Goal: Understand process/instructions: Learn how to perform a task or action

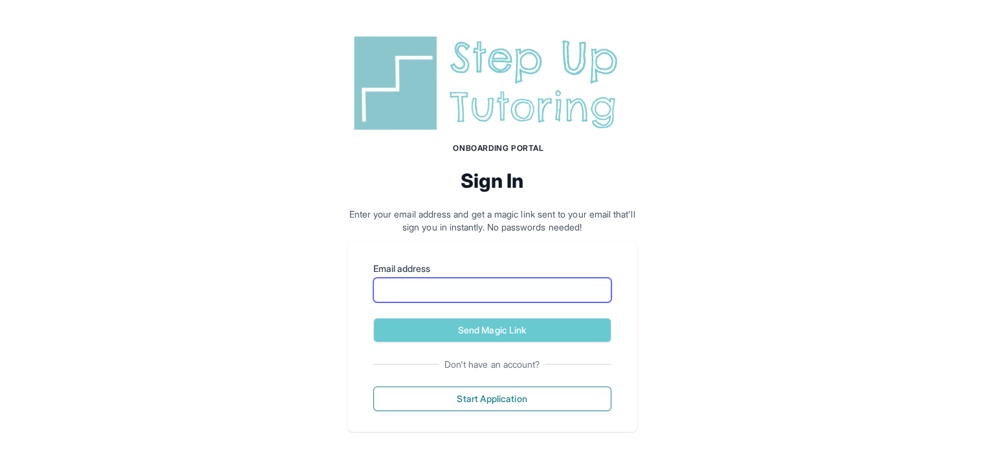
click at [459, 285] on input "Email address" at bounding box center [492, 290] width 238 height 25
click at [683, 298] on div "Onboarding Portal Sign In Enter your email address and get a magic link sent to…" at bounding box center [492, 231] width 984 height 463
click at [544, 298] on input "Email address" at bounding box center [492, 290] width 238 height 25
type input "**********"
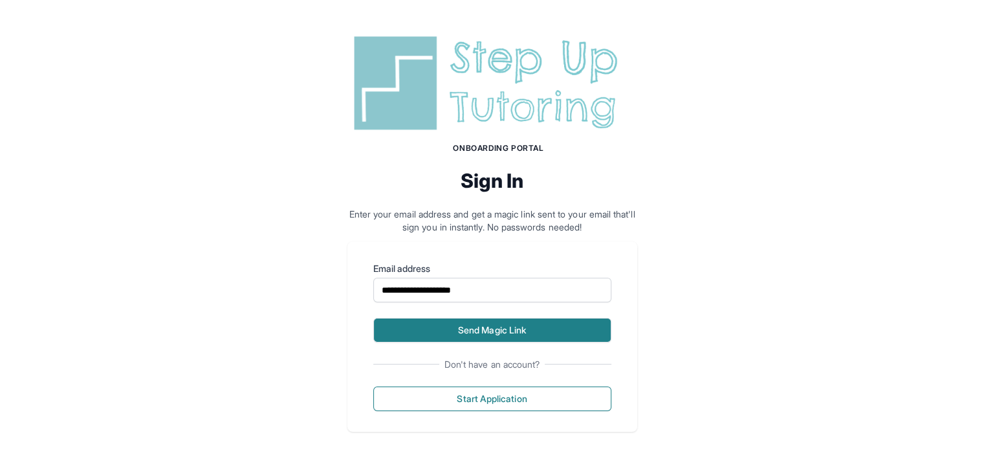
click at [535, 331] on button "Send Magic Link" at bounding box center [492, 330] width 238 height 25
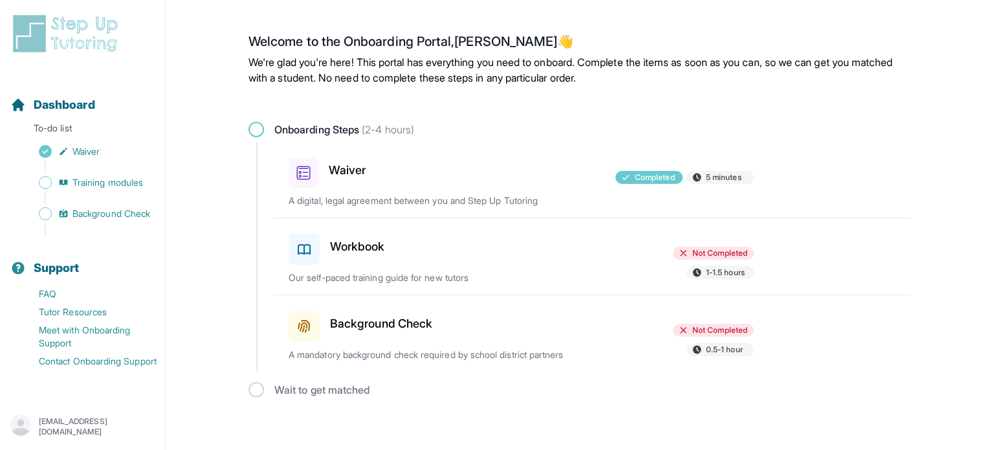
click at [601, 239] on div "Workbook Not Completed 1-1.5 hours Our self-paced training guide for new tutors" at bounding box center [600, 256] width 623 height 76
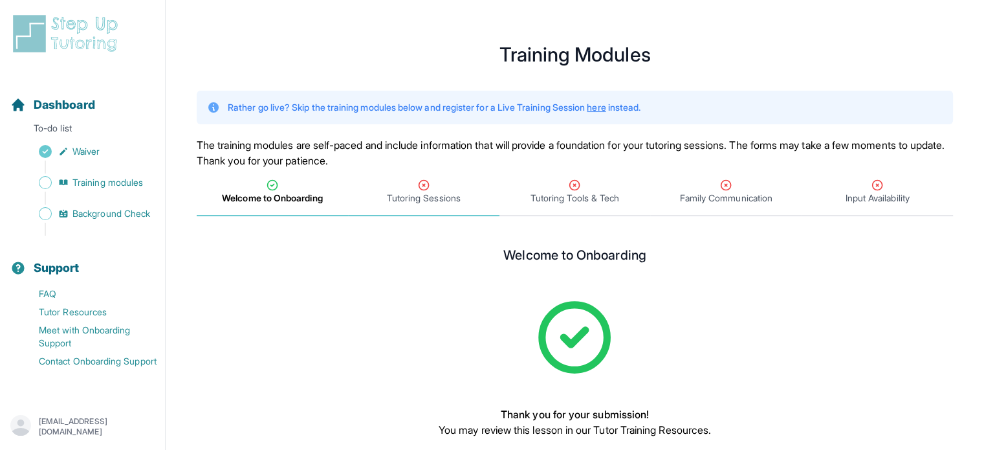
click at [451, 178] on span "Tutoring Sessions" at bounding box center [423, 192] width 151 height 48
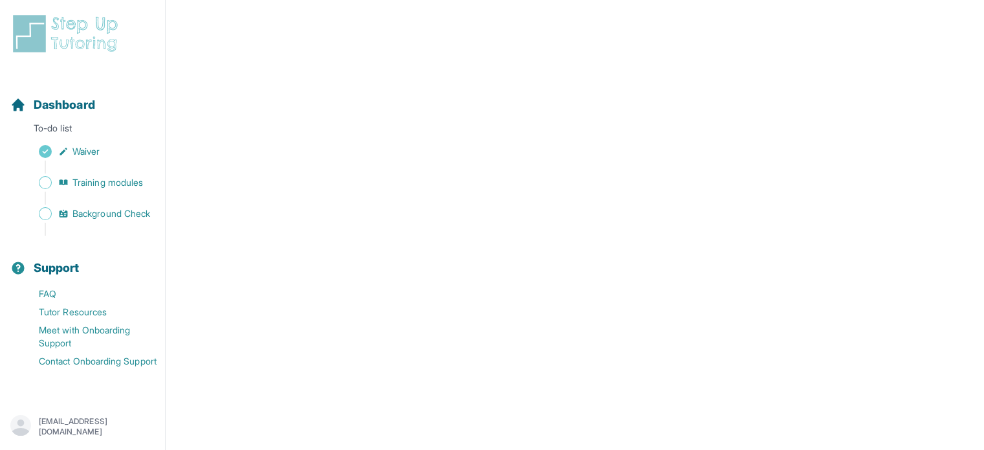
scroll to position [463, 0]
